Goal: Use online tool/utility

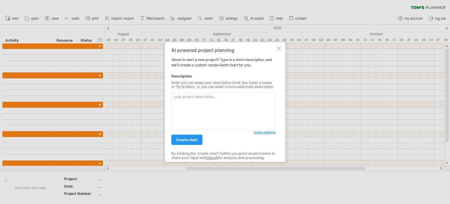
click at [216, 105] on textarea at bounding box center [224, 111] width 104 height 38
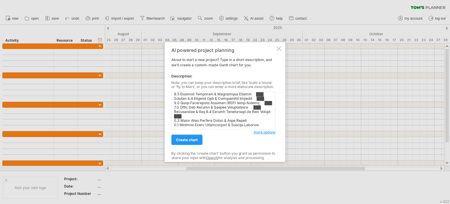
scroll to position [83, 0]
type textarea "Lorem Ipsu DO Sita Consectetur Adipi 6 Elits 8 Doeiu 3 Tempo 9 Incid 4 Utlab 3 …"
click at [183, 140] on span "create chart" at bounding box center [187, 140] width 22 height 4
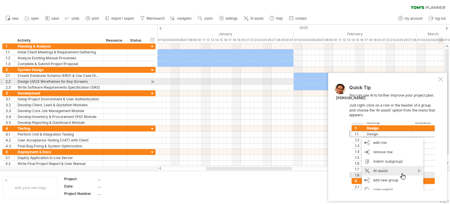
click at [440, 80] on div at bounding box center [441, 79] width 5 height 5
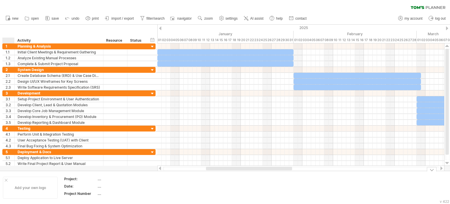
click at [6, 177] on div "Add your own logo" at bounding box center [30, 188] width 55 height 22
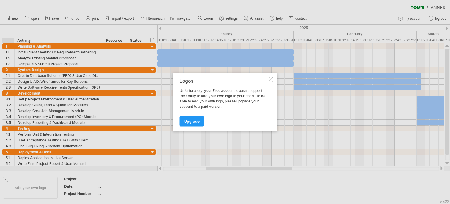
click at [273, 79] on div at bounding box center [271, 79] width 5 height 5
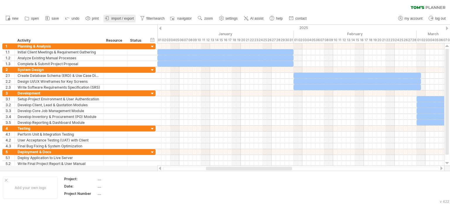
click at [118, 18] on span "import / export" at bounding box center [122, 18] width 23 height 4
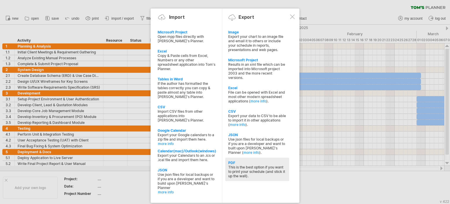
click at [247, 167] on div "This is the best option if you want to print your schedule (and stick it up the…" at bounding box center [257, 171] width 58 height 13
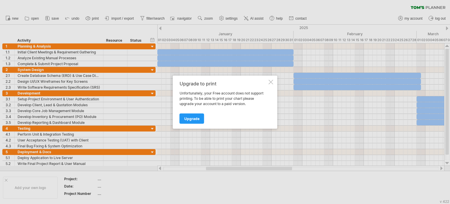
click at [270, 78] on div "Upgrade to print Unfortunately, your Free account does not support printing. To…" at bounding box center [225, 101] width 105 height 53
click at [271, 80] on div at bounding box center [271, 81] width 5 height 5
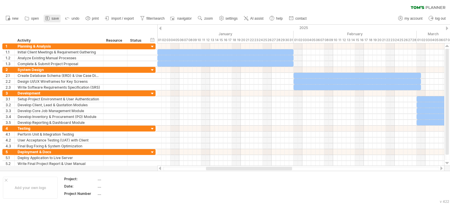
click at [52, 16] on span "save" at bounding box center [55, 18] width 7 height 4
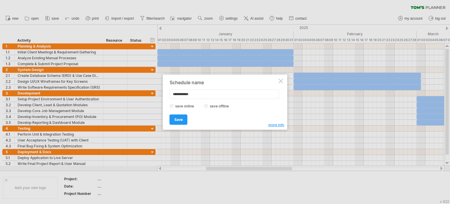
click at [213, 108] on div "save online save offline" at bounding box center [224, 106] width 108 height 6
click at [210, 106] on label "save offline" at bounding box center [221, 106] width 26 height 4
click at [181, 118] on span "Save" at bounding box center [178, 119] width 9 height 4
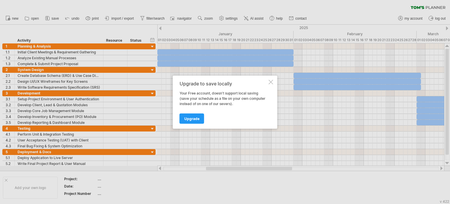
click at [269, 83] on div at bounding box center [271, 81] width 5 height 5
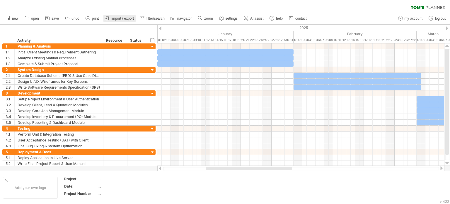
click at [123, 16] on span "import / export" at bounding box center [122, 18] width 23 height 4
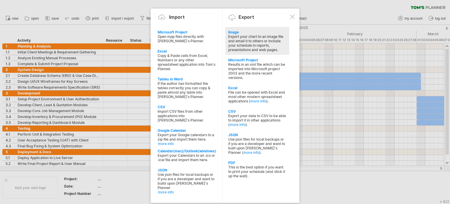
click at [239, 38] on div "Export your chart to an image file and email it to others or include your sched…" at bounding box center [257, 43] width 58 height 18
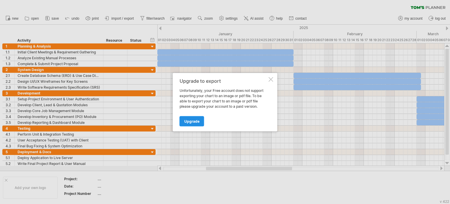
click at [193, 119] on span "Upgrade" at bounding box center [191, 121] width 15 height 4
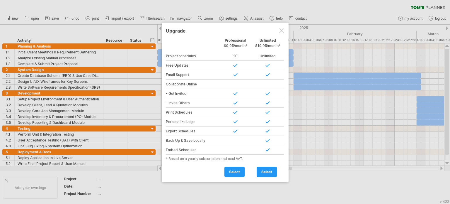
click at [346, 60] on div at bounding box center [225, 102] width 450 height 204
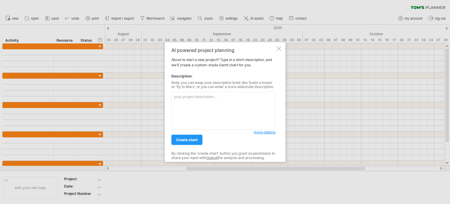
click at [239, 101] on textarea at bounding box center [224, 111] width 104 height 38
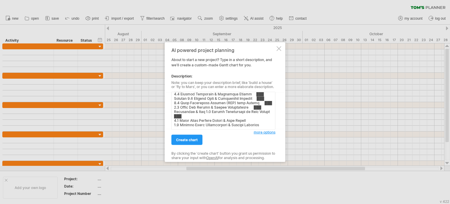
scroll to position [83, 0]
type textarea "Lorem Ipsu DO Sita Consectetur Adipi 6 Elits 8 Doeiu 3 Tempo 9 Incid 4 Utlab 3 …"
click at [187, 137] on link "create chart" at bounding box center [187, 140] width 31 height 10
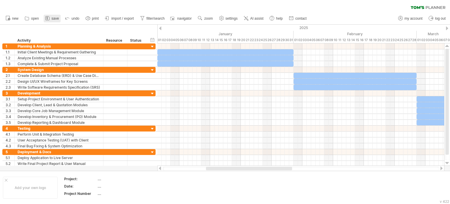
click at [51, 17] on link "save" at bounding box center [52, 19] width 17 height 8
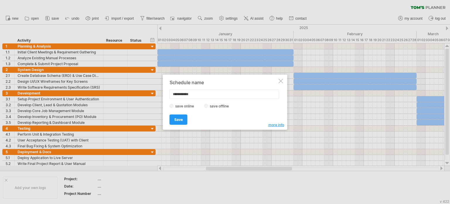
click at [278, 82] on div "**********" at bounding box center [225, 101] width 125 height 55
click at [280, 83] on div at bounding box center [281, 81] width 5 height 5
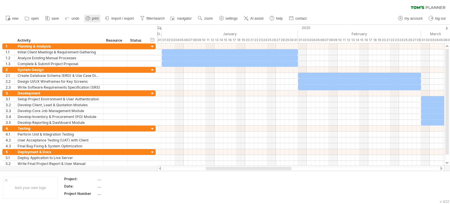
click at [95, 20] on span "print" at bounding box center [95, 18] width 7 height 4
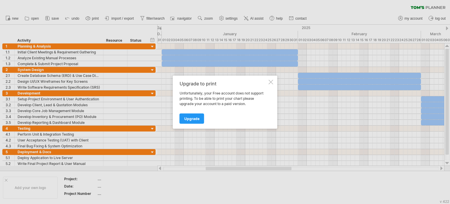
click at [271, 81] on div at bounding box center [271, 81] width 5 height 5
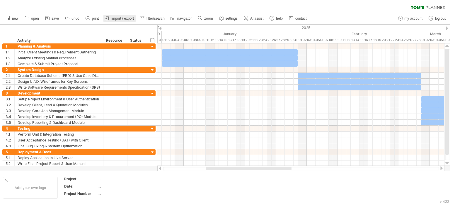
drag, startPoint x: 115, startPoint y: 14, endPoint x: 116, endPoint y: 18, distance: 4.3
click at [116, 18] on ul "new open" at bounding box center [156, 18] width 307 height 12
click at [116, 18] on span "import / export" at bounding box center [122, 18] width 23 height 4
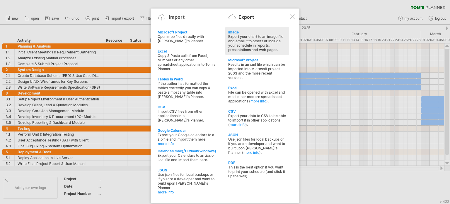
click at [241, 47] on div "Export your chart to an image file and email it to others or include your sched…" at bounding box center [257, 43] width 58 height 18
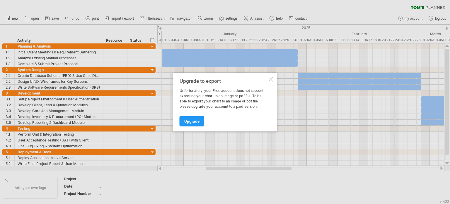
click at [270, 79] on div at bounding box center [271, 79] width 5 height 5
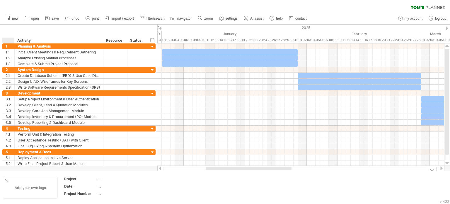
click at [6, 179] on div at bounding box center [6, 180] width 3 height 3
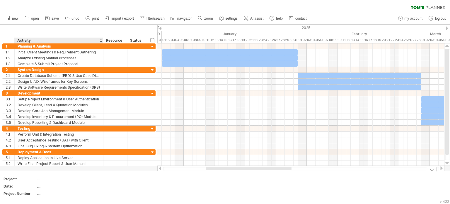
click at [151, 194] on td at bounding box center [160, 187] width 46 height 23
